Goal: Information Seeking & Learning: Learn about a topic

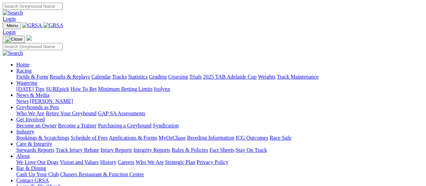
click at [33, 74] on link "Fields & Form" at bounding box center [32, 77] width 32 height 6
click at [35, 74] on link "Fields & Form" at bounding box center [32, 77] width 32 height 6
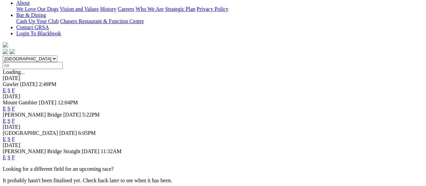
scroll to position [169, 0]
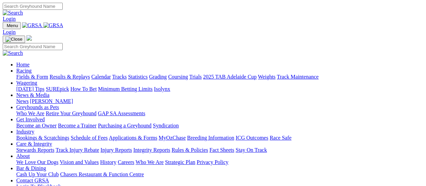
click at [33, 74] on link "Fields & Form" at bounding box center [32, 77] width 32 height 6
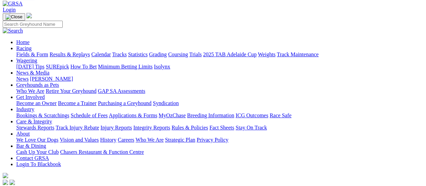
scroll to position [34, 0]
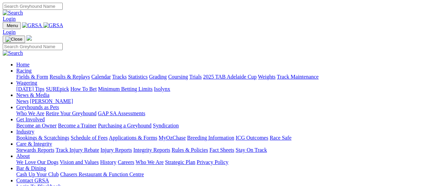
click at [34, 74] on link "Fields & Form" at bounding box center [32, 77] width 32 height 6
click at [39, 74] on link "Fields & Form" at bounding box center [32, 77] width 32 height 6
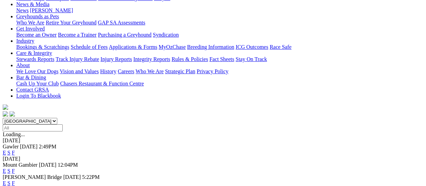
scroll to position [68, 0]
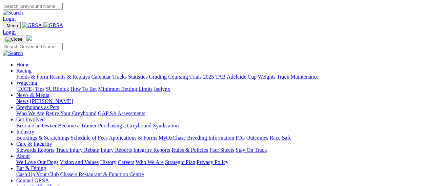
click at [75, 74] on link "Results & Replays" at bounding box center [69, 77] width 40 height 6
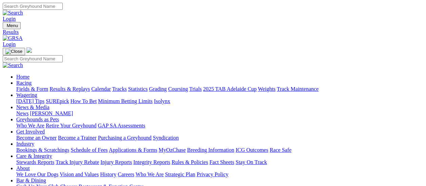
click at [37, 86] on link "Fields & Form" at bounding box center [32, 89] width 32 height 6
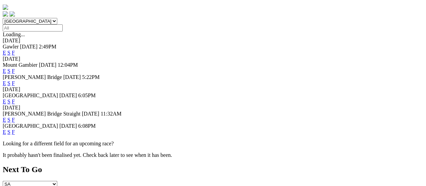
scroll to position [203, 0]
click at [15, 129] on link "F" at bounding box center [13, 132] width 3 height 6
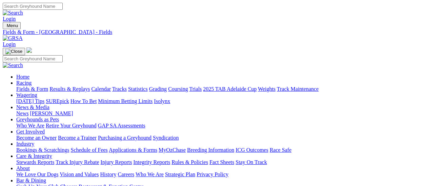
click at [28, 110] on link "News" at bounding box center [22, 113] width 12 height 6
